Goal: Task Accomplishment & Management: Use online tool/utility

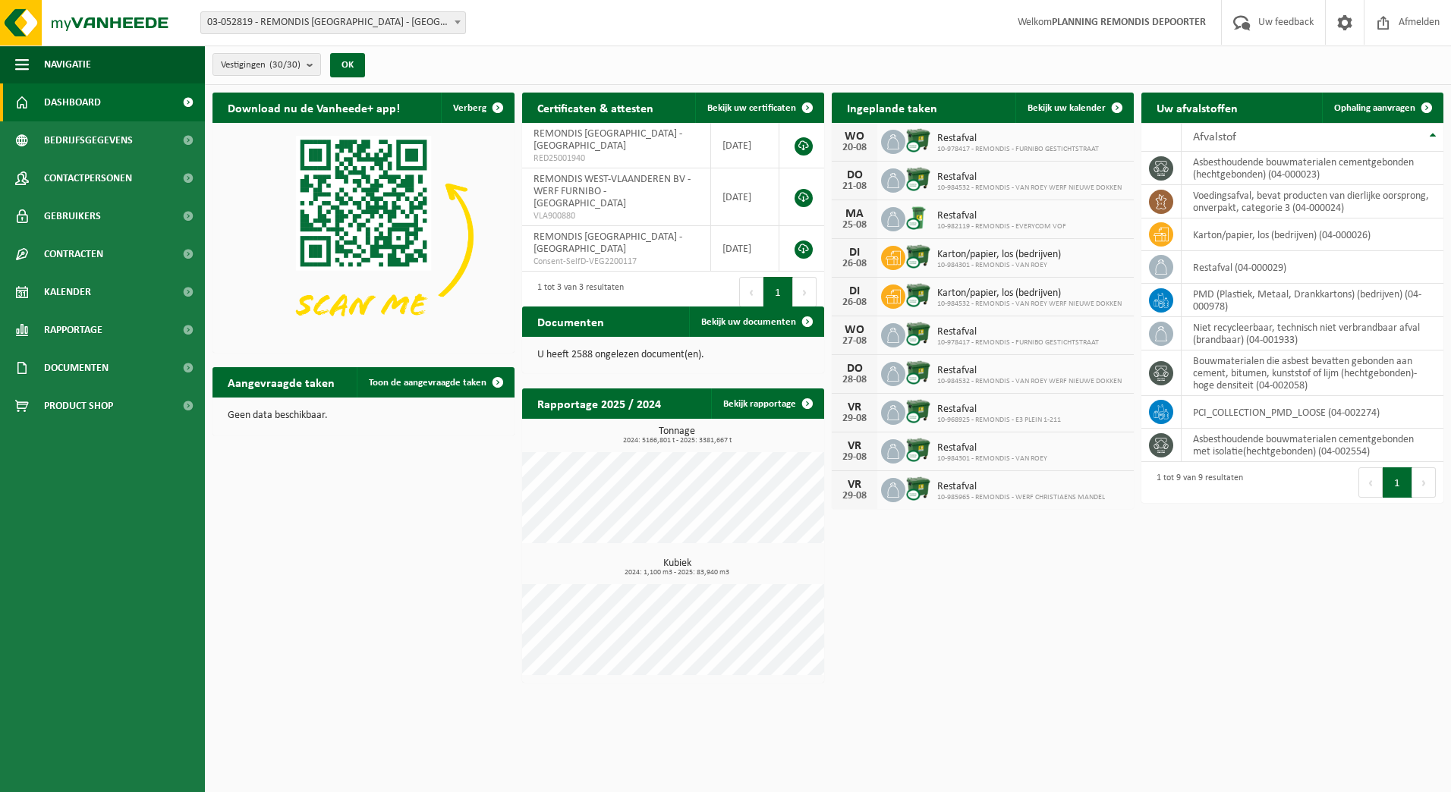
drag, startPoint x: 0, startPoint y: 0, endPoint x: 923, endPoint y: 347, distance: 985.8
click at [1397, 109] on span "Ophaling aanvragen" at bounding box center [1374, 108] width 81 height 10
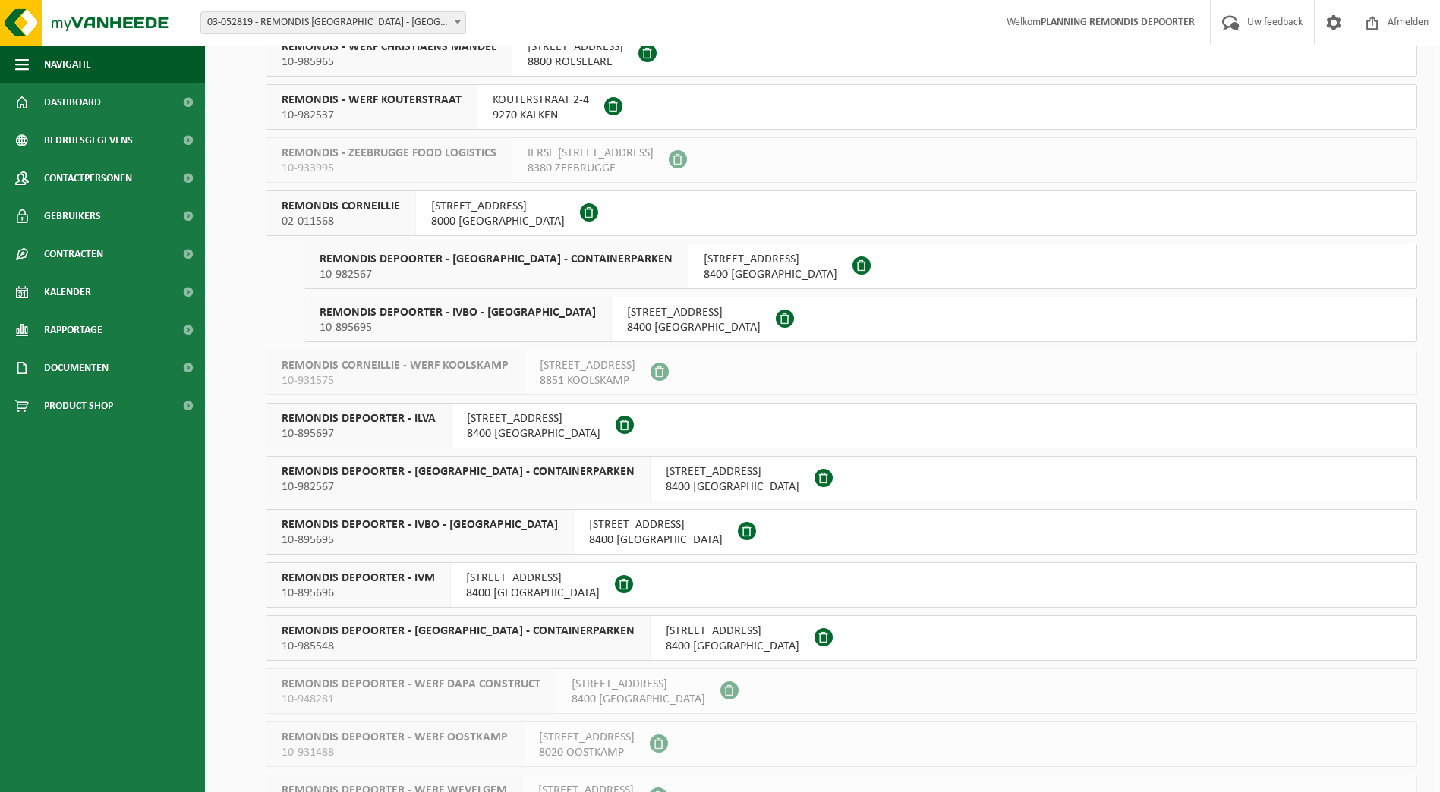
scroll to position [759, 0]
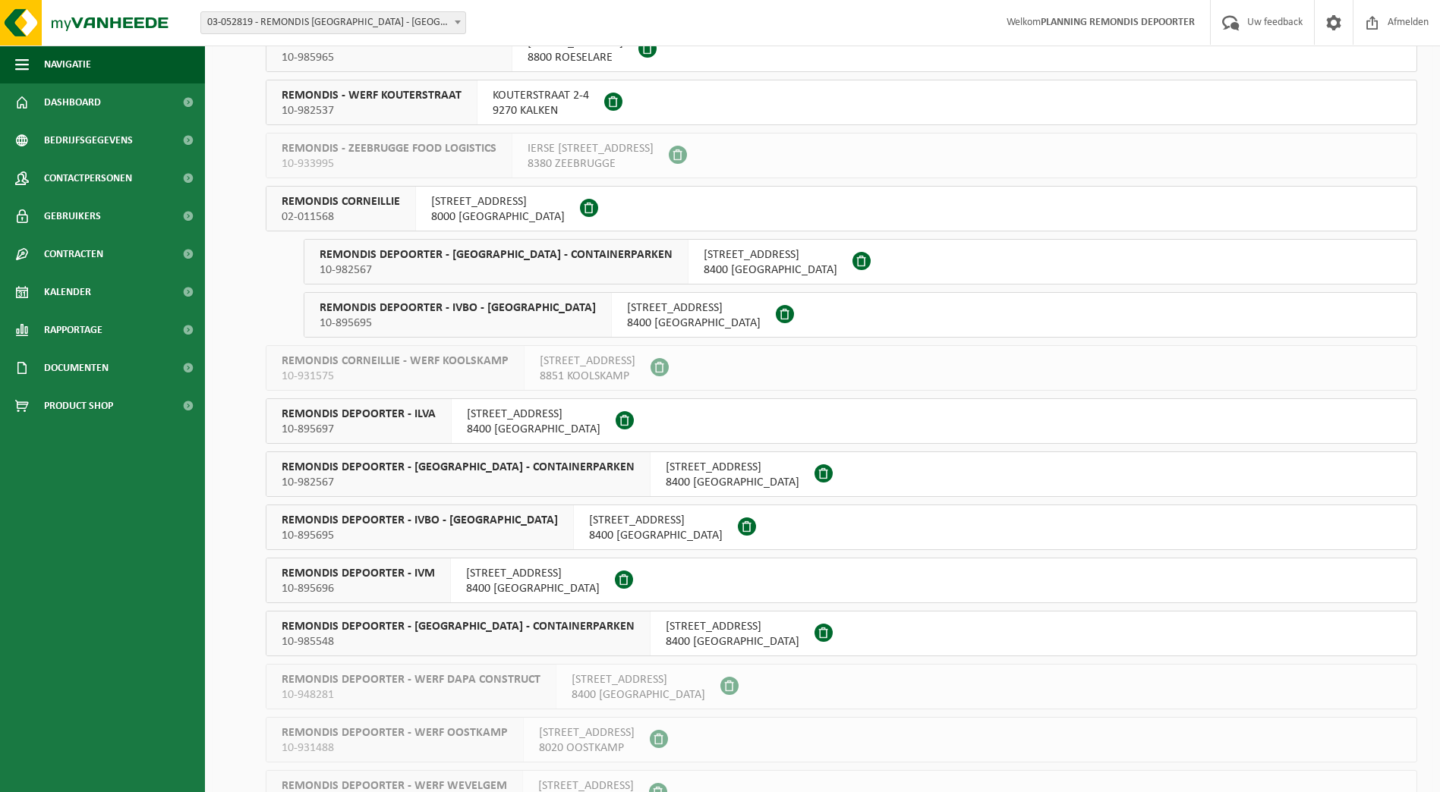
click at [408, 418] on span "REMONDIS DEPOORTER - ILVA" at bounding box center [359, 414] width 154 height 15
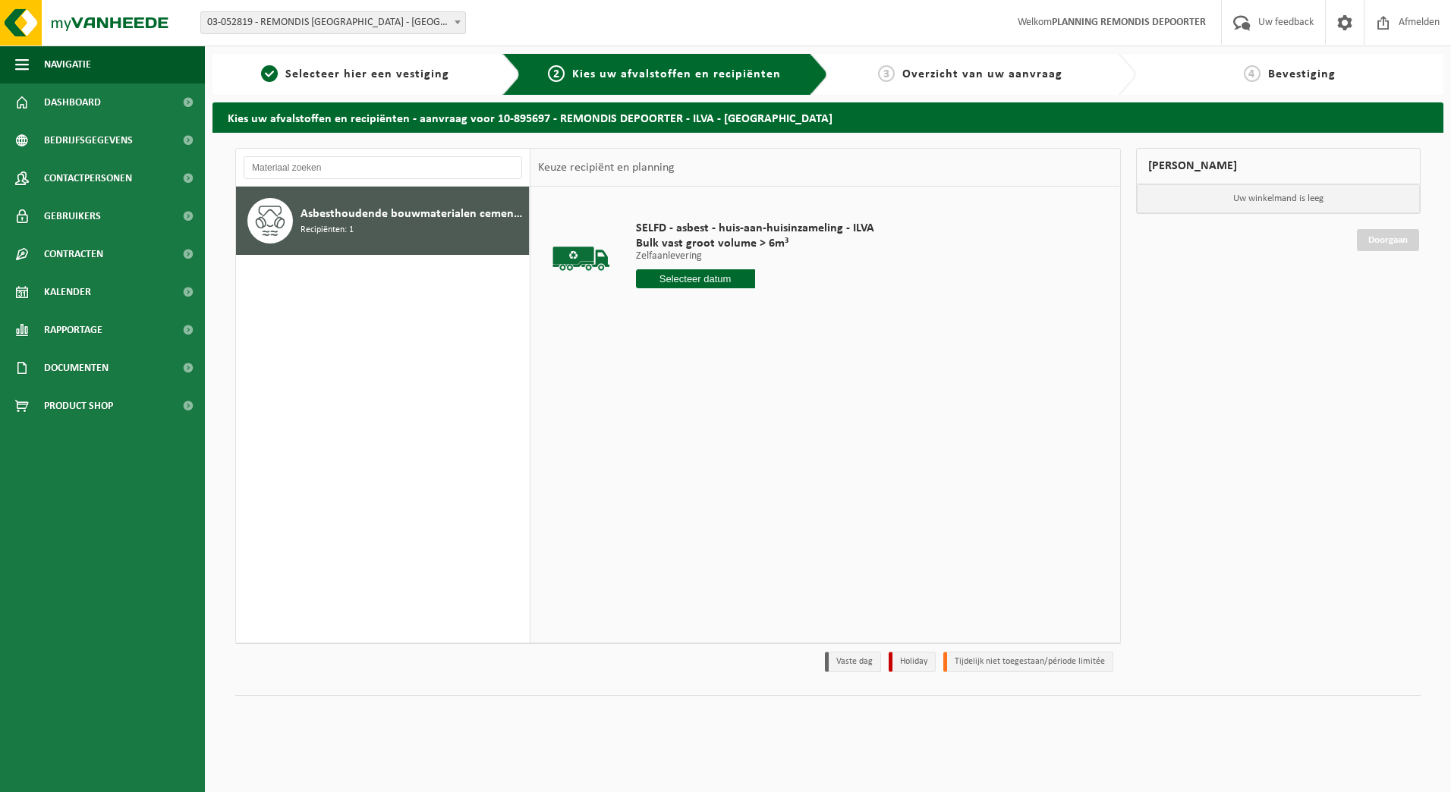
click at [670, 275] on input "text" at bounding box center [695, 278] width 119 height 19
click at [725, 436] on div "21" at bounding box center [729, 438] width 27 height 24
type input "Van [DATE]"
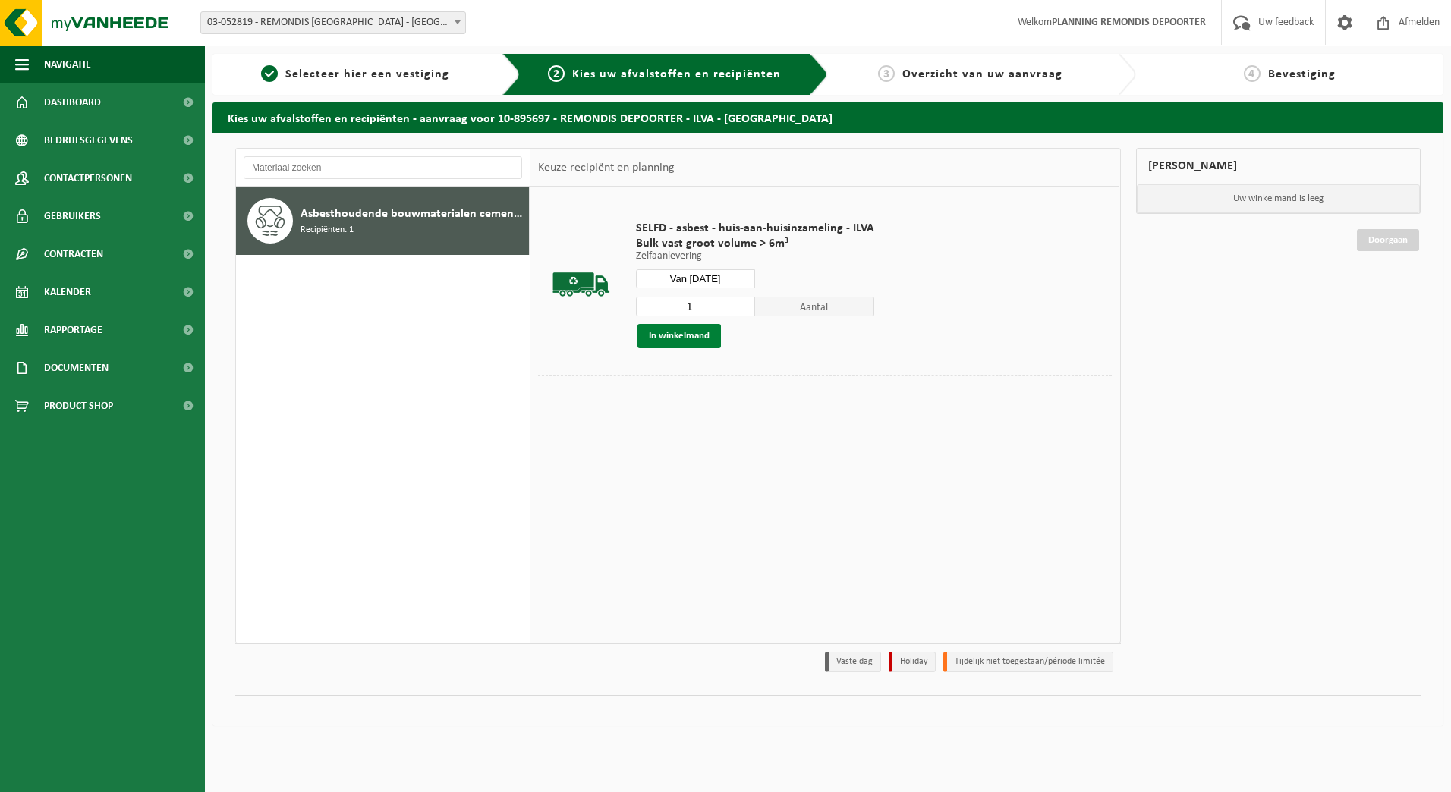
click at [688, 325] on button "In winkelmand" at bounding box center [678, 336] width 83 height 24
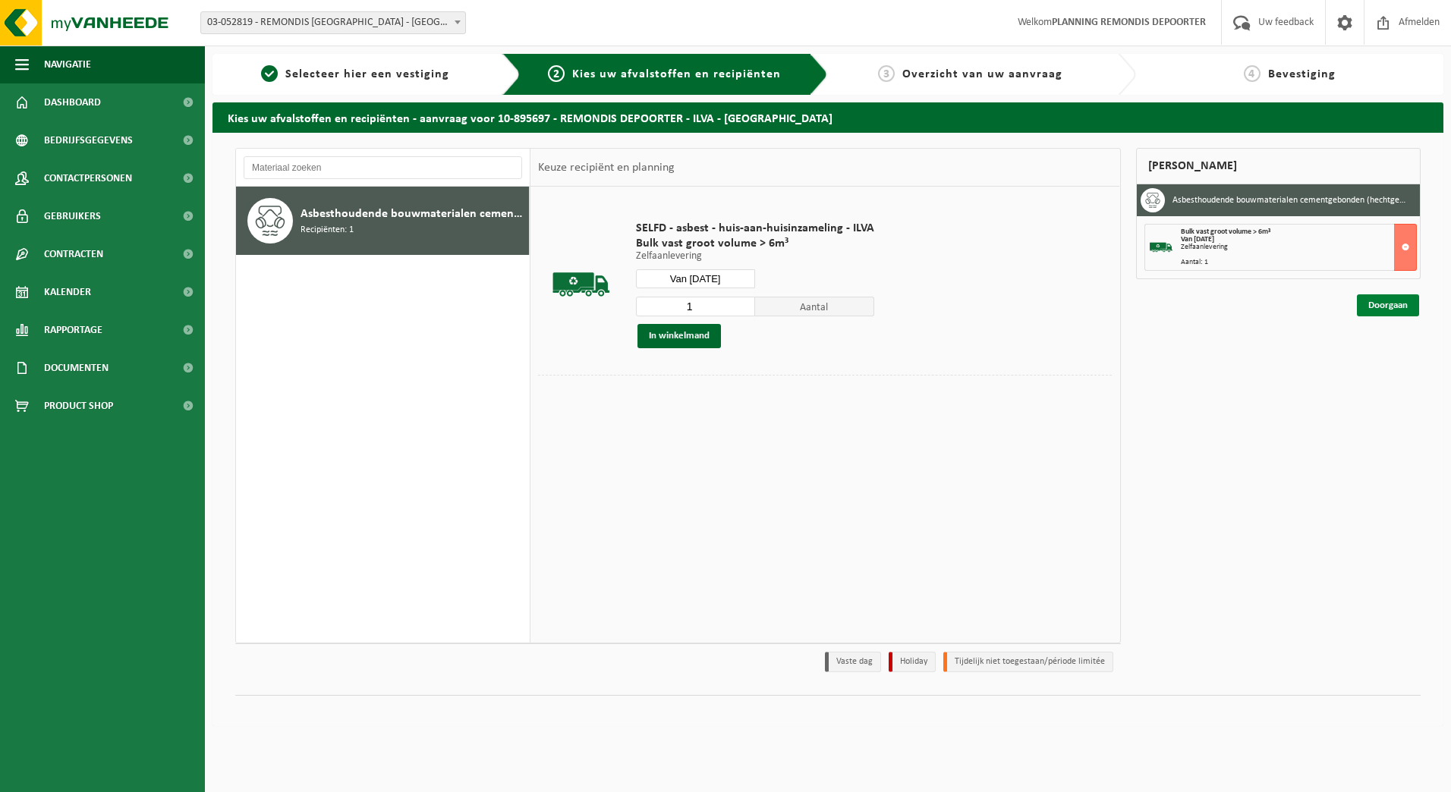
click at [1380, 304] on link "Doorgaan" at bounding box center [1388, 305] width 62 height 22
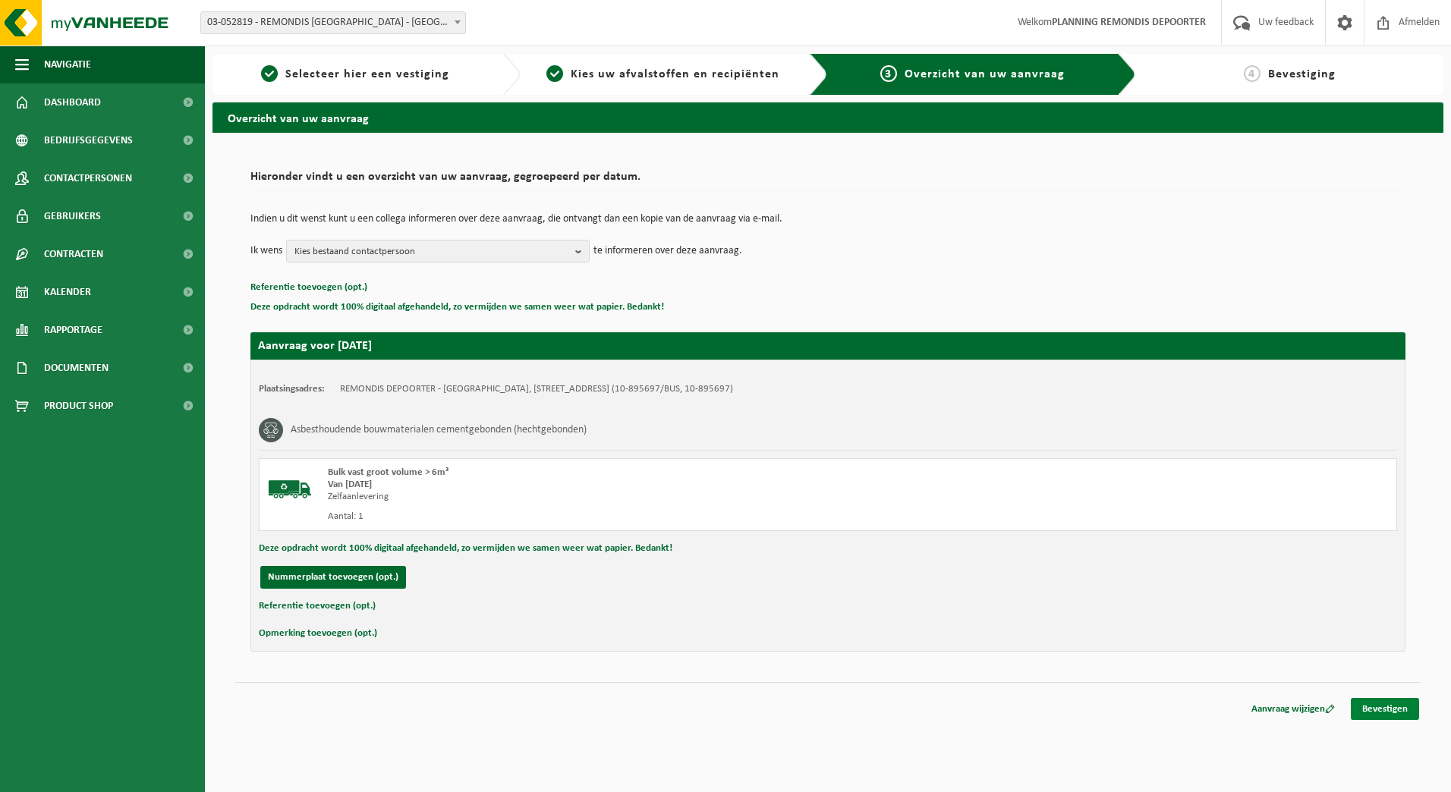
click at [1400, 709] on link "Bevestigen" at bounding box center [1385, 709] width 68 height 22
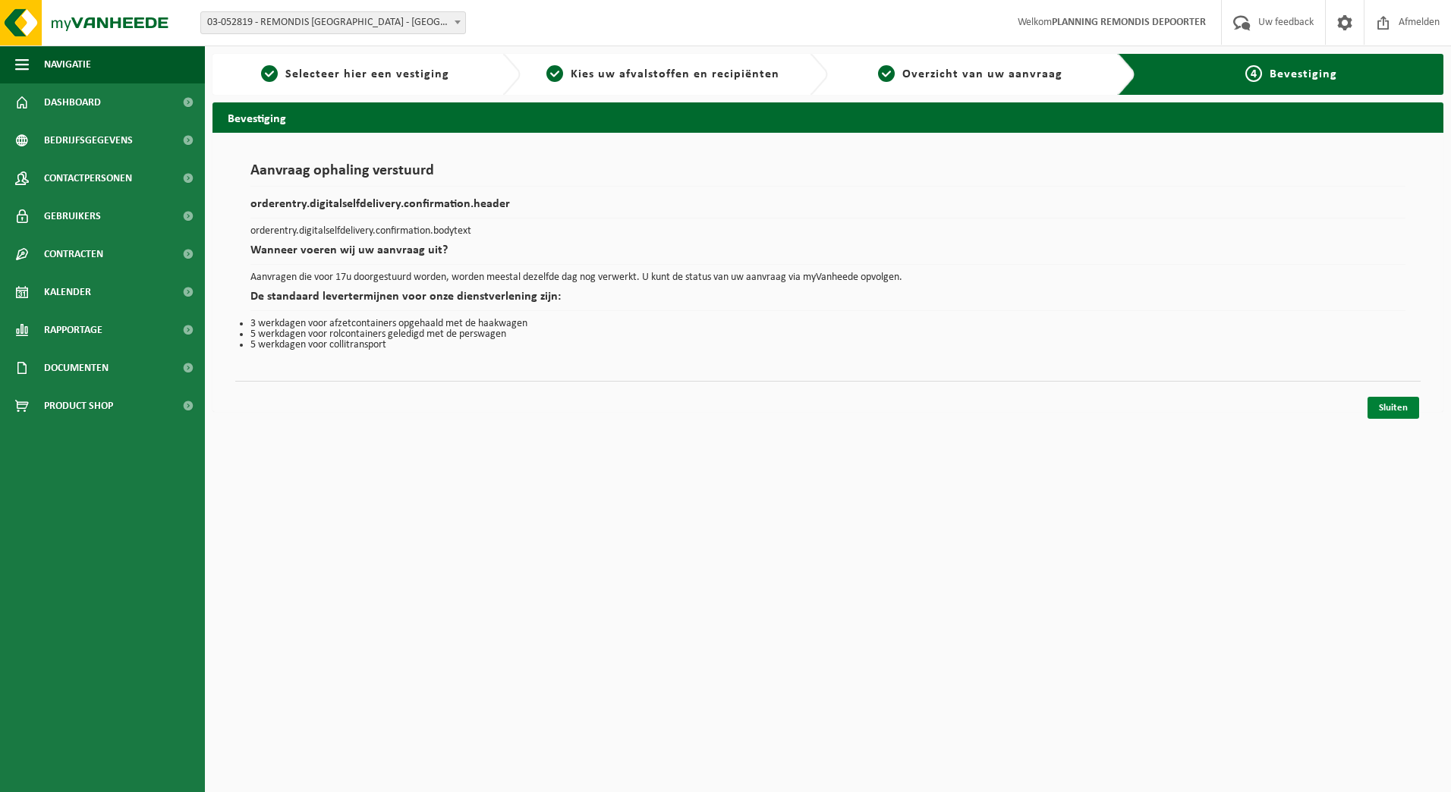
click at [1396, 411] on link "Sluiten" at bounding box center [1394, 408] width 52 height 22
